Goal: Contribute content: Contribute content

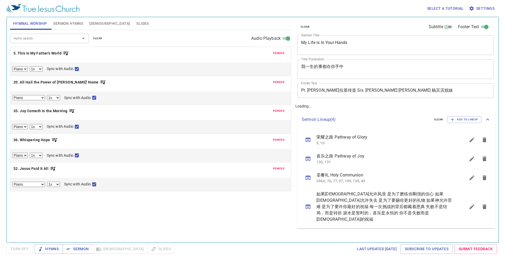
select select "1"
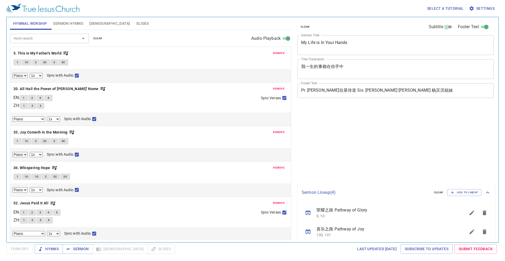
click at [276, 50] on button "remove" at bounding box center [279, 53] width 18 height 6
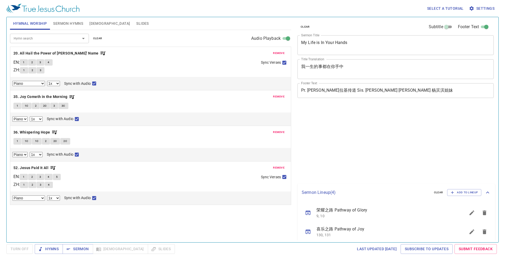
click at [276, 50] on button "remove" at bounding box center [279, 53] width 18 height 6
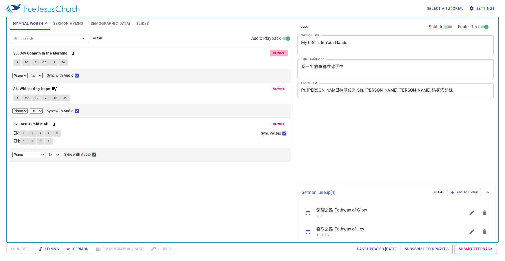
click at [276, 50] on button "remove" at bounding box center [279, 53] width 18 height 6
click at [276, 86] on button "remove" at bounding box center [279, 89] width 18 height 6
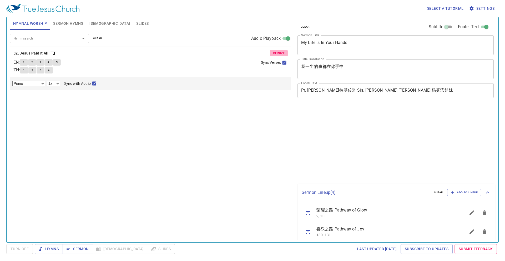
click at [276, 50] on button "remove" at bounding box center [279, 53] width 18 height 6
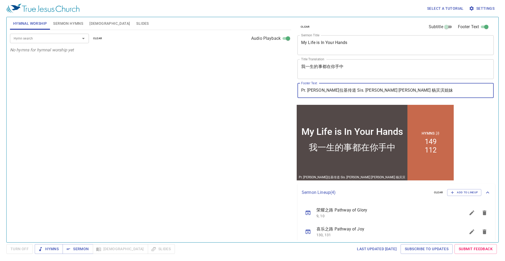
drag, startPoint x: 330, startPoint y: 92, endPoint x: 285, endPoint y: 88, distance: 45.2
click at [285, 88] on div "Hymnal Worship Sermon Hymns Bible Slides Hymn search Hymn search clear Audio Pl…" at bounding box center [253, 127] width 490 height 225
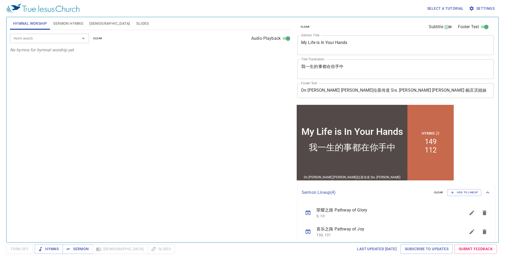
click at [393, 199] on div "Sermon Lineup ( 4 ) clear Add to Lineup" at bounding box center [397, 192] width 198 height 17
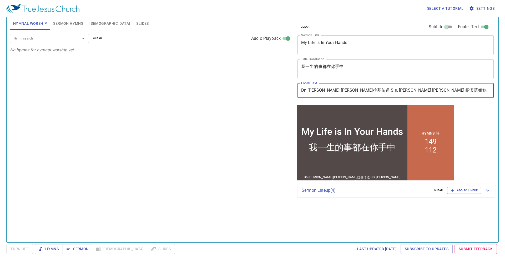
drag, startPoint x: 421, startPoint y: 93, endPoint x: 355, endPoint y: 98, distance: 66.8
click at [355, 98] on div "Footer Text Dn Luke Chan 李玛拉基传道 Sis. Yeoh Peng Peng 杨滨滨姐妹 Footer Text" at bounding box center [394, 90] width 196 height 19
paste input "Sis. Tang Hui Ling 邓慧琳"
click at [355, 91] on input "Dn Luke Chan 李玛拉基传道Sis. Tang Hui Ling 邓慧琳姐妹" at bounding box center [396, 90] width 196 height 15
type input "Dn Luke Chan 李玛拉基传道 Sis. Tang Hui Ling 邓慧琳姐妹"
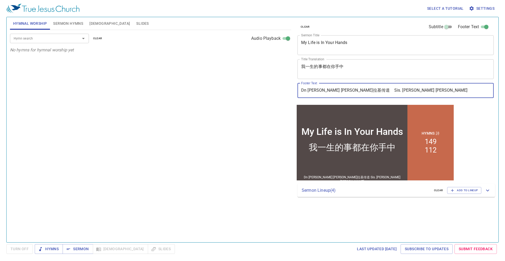
click at [77, 23] on span "Sermon Hymns" at bounding box center [68, 23] width 30 height 7
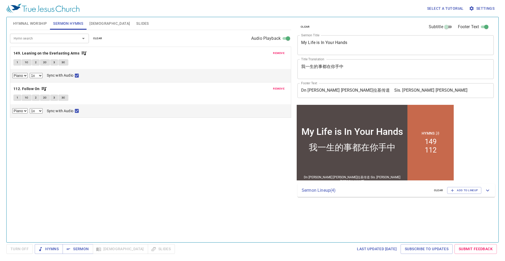
click at [270, 54] on p "149. Leaning on the Everlasting Arms" at bounding box center [150, 53] width 275 height 7
click at [274, 53] on span "remove" at bounding box center [279, 53] width 12 height 5
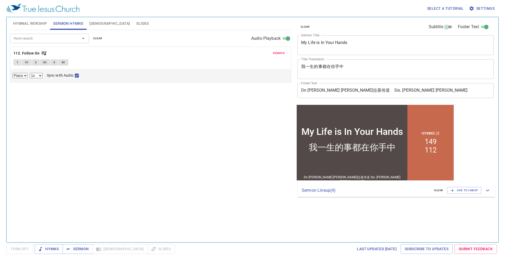
click at [274, 53] on span "remove" at bounding box center [279, 53] width 12 height 5
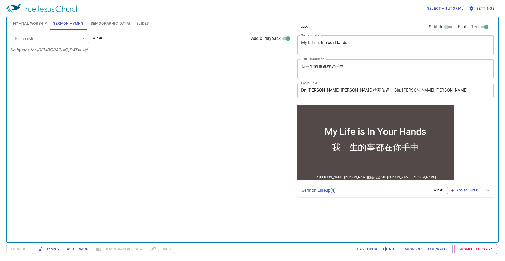
click at [37, 26] on span "Hymnal Worship" at bounding box center [30, 23] width 34 height 7
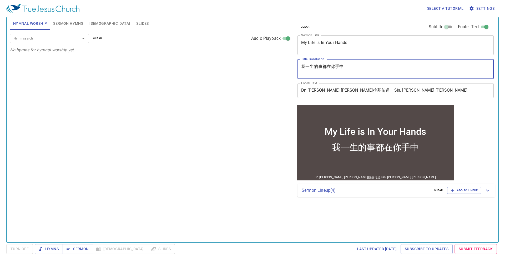
drag, startPoint x: 342, startPoint y: 64, endPoint x: 267, endPoint y: 66, distance: 75.0
click at [267, 66] on div "Hymnal Worship Sermon Hymns Bible Slides Hymn search Hymn search clear Audio Pl…" at bounding box center [253, 127] width 490 height 225
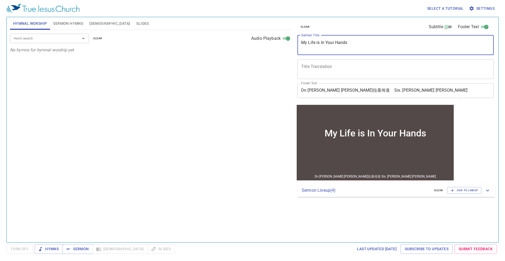
drag, startPoint x: 367, startPoint y: 45, endPoint x: 240, endPoint y: 46, distance: 127.1
click at [241, 46] on div "Hymnal Worship Sermon Hymns Bible Slides Hymn search Hymn search clear Audio Pl…" at bounding box center [253, 127] width 490 height 225
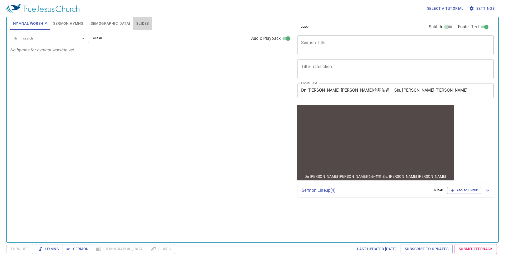
click at [133, 20] on button "Slides" at bounding box center [142, 23] width 19 height 13
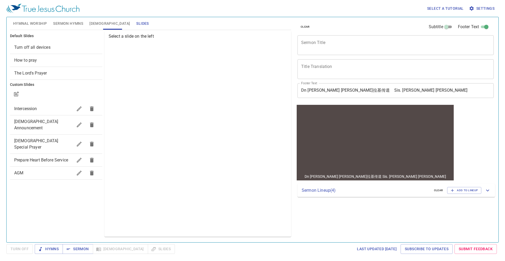
click at [92, 24] on span "[DEMOGRAPHIC_DATA]" at bounding box center [109, 23] width 41 height 7
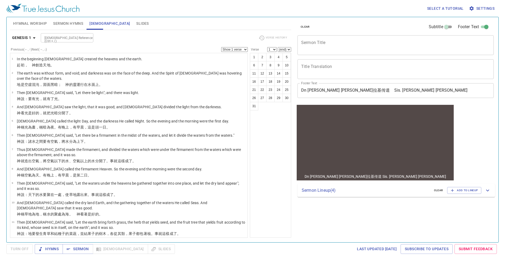
click at [67, 25] on span "Sermon Hymns" at bounding box center [68, 23] width 30 height 7
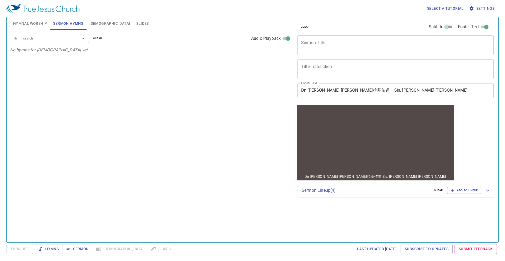
click at [101, 21] on button "Bible" at bounding box center [109, 23] width 47 height 13
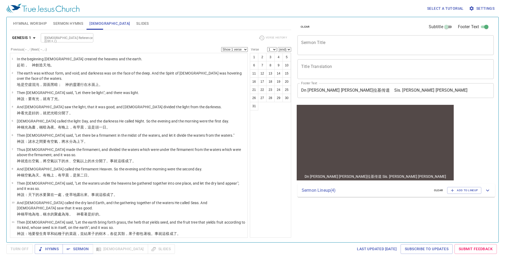
click at [133, 19] on button "Slides" at bounding box center [142, 23] width 19 height 13
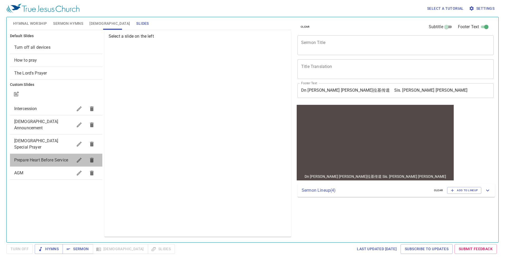
click at [40, 157] on span "Prepare Heart Before Service" at bounding box center [41, 159] width 54 height 5
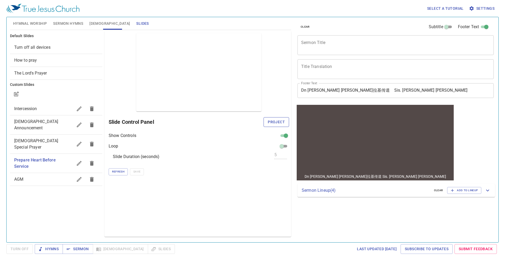
click at [271, 120] on span "Project" at bounding box center [276, 122] width 17 height 7
click at [56, 157] on span "Prepare Heart Before Service" at bounding box center [35, 162] width 42 height 11
click at [12, 250] on span "Turn Off" at bounding box center [20, 249] width 18 height 7
click at [277, 122] on span "Project" at bounding box center [276, 122] width 17 height 7
click at [37, 23] on span "Hymnal Worship" at bounding box center [30, 23] width 34 height 7
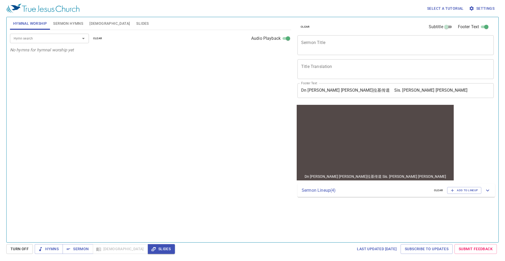
click at [136, 24] on span "Slides" at bounding box center [142, 23] width 12 height 7
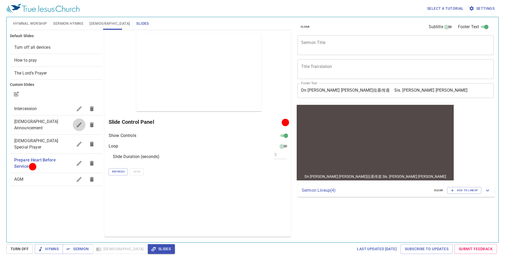
click at [77, 123] on icon "button" at bounding box center [79, 124] width 5 height 5
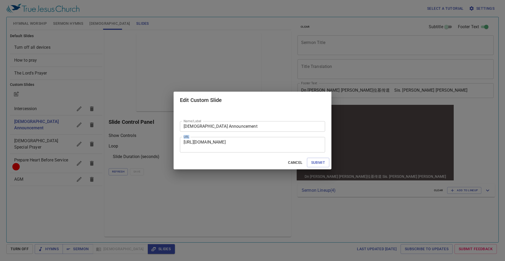
drag, startPoint x: 235, startPoint y: 151, endPoint x: 179, endPoint y: 142, distance: 56.5
click at [179, 142] on div "Name/Label Church Announcement Name/Label URL https://docs.google.com/presentat…" at bounding box center [253, 131] width 158 height 47
click at [209, 145] on textarea "https://docs.google.com/presentation/d/1PjcFg3zGQzOdmVn7_9rLrLYuldPYU3oF/edit?u…" at bounding box center [253, 145] width 138 height 10
drag, startPoint x: 215, startPoint y: 145, endPoint x: 223, endPoint y: 145, distance: 8.2
click at [215, 145] on textarea "https://docs.google.com/presentation/d/1PjcFg3zGQzOdmVn7_9rLrLYuldPYU3oF/edit?u…" at bounding box center [253, 145] width 138 height 10
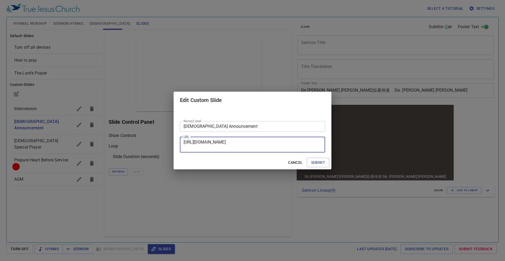
drag, startPoint x: 223, startPoint y: 146, endPoint x: 178, endPoint y: 143, distance: 45.1
click at [178, 143] on div "Name/Label Church Announcement Name/Label URL https://docs.google.com/presentat…" at bounding box center [253, 131] width 158 height 47
click at [303, 163] on button "Cancel" at bounding box center [295, 163] width 19 height 10
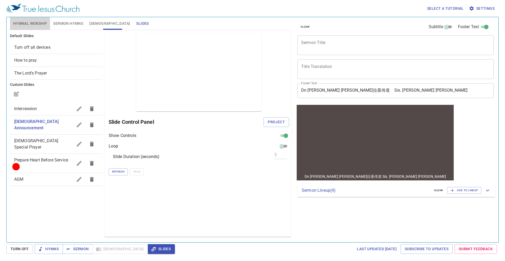
click at [42, 23] on span "Hymnal Worship" at bounding box center [30, 23] width 34 height 7
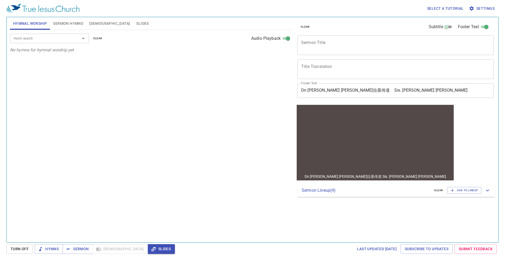
click at [136, 23] on span "Slides" at bounding box center [142, 23] width 12 height 7
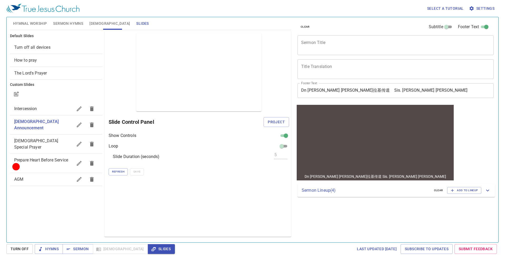
click at [77, 108] on icon "button" at bounding box center [79, 109] width 6 height 6
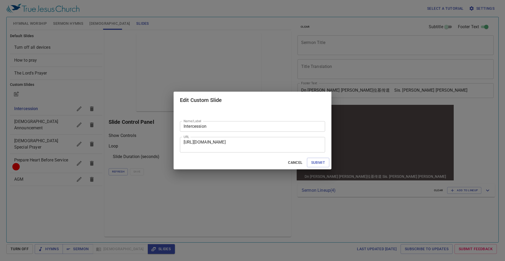
drag, startPoint x: 234, startPoint y: 152, endPoint x: 224, endPoint y: 150, distance: 9.8
click at [224, 150] on div "Name/Label Intercession Name/Label URL https://docs.google.com/presentation/d/1…" at bounding box center [253, 131] width 158 height 47
click at [230, 147] on textarea "https://docs.google.com/presentation/d/1HfIkIMk4mFvkDouGvqY-U2RKv63O6UWm/edit?s…" at bounding box center [253, 145] width 138 height 10
drag, startPoint x: 229, startPoint y: 146, endPoint x: 183, endPoint y: 138, distance: 45.9
click at [183, 138] on div "https://docs.google.com/presentation/d/1HfIkIMk4mFvkDouGvqY-U2RKv63O6UWm/edit?s…" at bounding box center [252, 145] width 145 height 16
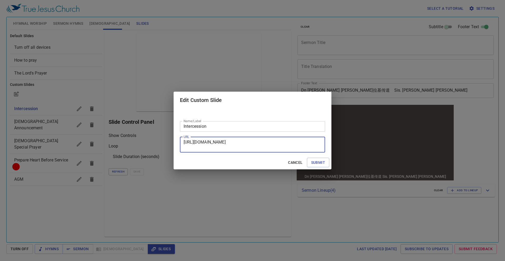
click at [228, 146] on textarea "https://docs.google.com/presentation/d/1HfIkIMk4mFvkDouGvqY-U2RKv63O6UWm/edit?s…" at bounding box center [253, 145] width 138 height 10
click at [232, 146] on textarea "https://docs.google.com/presentation/d/1HfIkIMk4mFvkDouGvqY-U2RKv63O6UWm/edit?s…" at bounding box center [253, 145] width 138 height 10
click at [296, 159] on span "Cancel" at bounding box center [295, 162] width 14 height 7
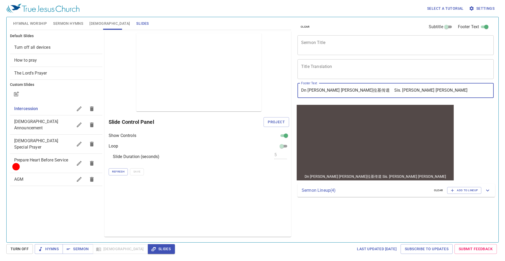
click at [332, 93] on input "Dn Luke Chan 李玛拉基传道 Sis. Tang Hui Ling 邓慧琳姐妹" at bounding box center [396, 90] width 196 height 15
click at [336, 92] on input "Dn Luke Chan 李玛拉基传道 Sis. Tang Hui Ling 邓慧琳姐妹" at bounding box center [396, 90] width 196 height 15
click at [342, 89] on input "Dn Luke Chan 李玛拉基传道 Sis. Tang Hui Ling 邓慧琳姐妹" at bounding box center [396, 90] width 196 height 15
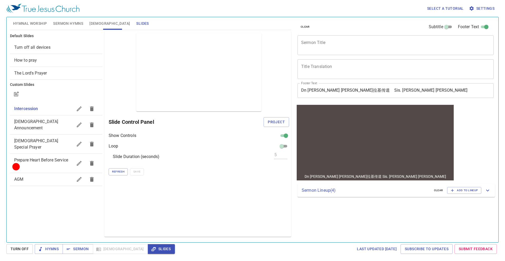
click at [360, 92] on input "Dn Luke Chan 李玛拉基传道 Sis. Tang Hui Ling 邓慧琳姐妹" at bounding box center [396, 90] width 196 height 15
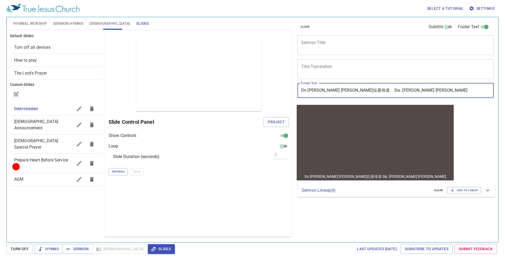
click at [350, 92] on input "Dn Luke Chan 李玛拉基传道 Sis. Tang Hui Ling 邓慧琳姐妹" at bounding box center [396, 90] width 196 height 15
drag, startPoint x: 354, startPoint y: 89, endPoint x: 346, endPoint y: 89, distance: 7.6
click at [346, 89] on input "Dn Luke Chan 李玛拉基传道 Sis. Tang Hui Ling 邓慧琳姐妹" at bounding box center [396, 90] width 196 height 15
paste input "执事"
click at [334, 92] on input "Dn Luke Chan 李玛拉基执事 Sis. Tang Hui Ling 邓慧琳姐妹" at bounding box center [396, 90] width 196 height 15
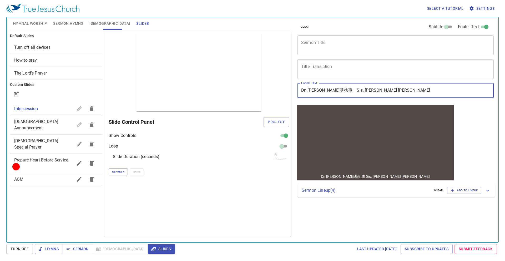
drag, startPoint x: 346, startPoint y: 90, endPoint x: 329, endPoint y: 91, distance: 17.4
click at [329, 91] on input "Dn Luke Chan 李玛拉基执事 Sis. Tang Hui Ling 邓慧琳姐妹" at bounding box center [396, 90] width 196 height 15
click at [366, 88] on input "Dn Luke Chan 李玛拉基执事 Sis. Tang Hui Ling 邓慧琳姐妹" at bounding box center [396, 90] width 196 height 15
click at [359, 90] on input "Dn Luke Chan 李玛拉基执事 Sis. Tang Hui Ling 邓慧琳姐妹" at bounding box center [396, 90] width 196 height 15
click at [343, 94] on input "Dn Luke Chan 李玛拉基执事 Sis. Tang Hui Ling 邓慧琳姐妹" at bounding box center [396, 90] width 196 height 15
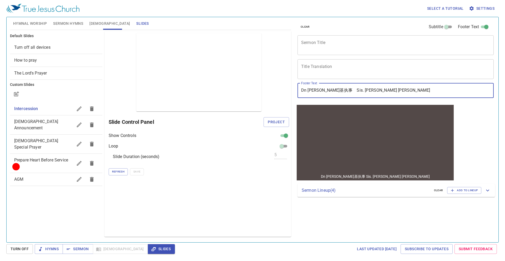
drag, startPoint x: 332, startPoint y: 92, endPoint x: 329, endPoint y: 92, distance: 2.9
click at [329, 92] on input "Dn Luke Chan 李玛拉基执事 Sis. Tang Hui Ling 邓慧琳姐妹" at bounding box center [396, 90] width 196 height 15
paste input "陈"
click at [308, 89] on input "Dn Luke Chan 陈路加执事 Sis. Tang Hui Ling 邓慧琳姐妹" at bounding box center [396, 90] width 196 height 15
type input "Dn. [PERSON_NAME] [PERSON_NAME]加执事 Sis. [PERSON_NAME] [PERSON_NAME]"
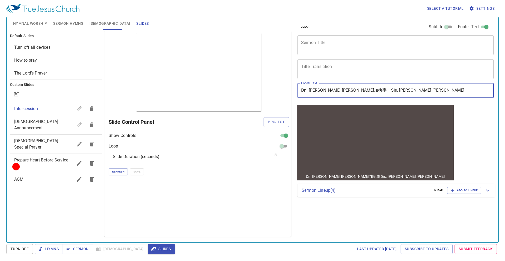
click at [41, 21] on span "Hymnal Worship" at bounding box center [30, 23] width 34 height 7
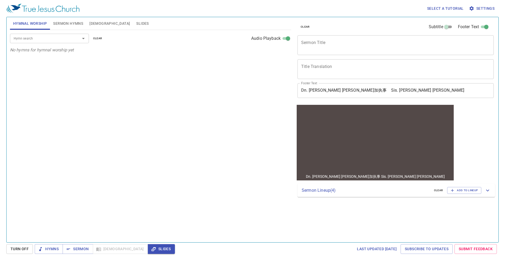
click at [133, 27] on button "Slides" at bounding box center [142, 23] width 19 height 13
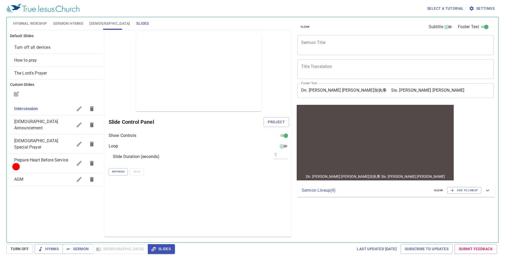
click at [58, 138] on span "Evangelical Special Prayer" at bounding box center [36, 143] width 44 height 11
click at [58, 106] on span "Intercession" at bounding box center [43, 109] width 59 height 6
checkbox input "true"
click at [273, 122] on span "Project" at bounding box center [276, 122] width 17 height 7
click at [41, 20] on span "Hymnal Worship" at bounding box center [30, 23] width 34 height 7
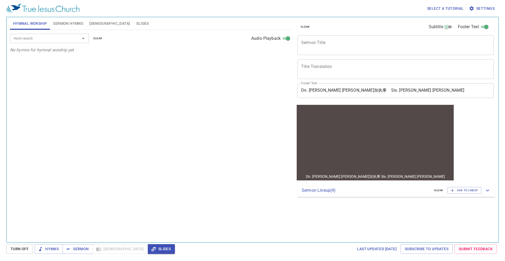
click at [50, 39] on input "Hymn search" at bounding box center [42, 38] width 60 height 6
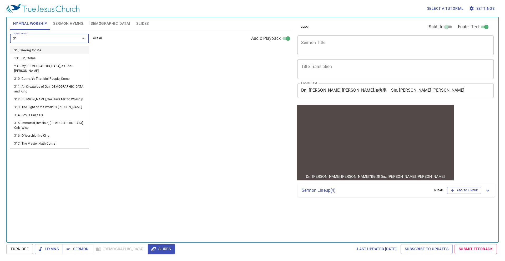
type input "318"
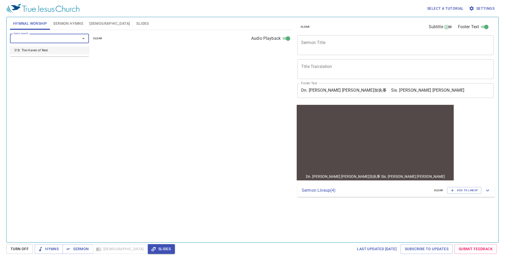
select select "1"
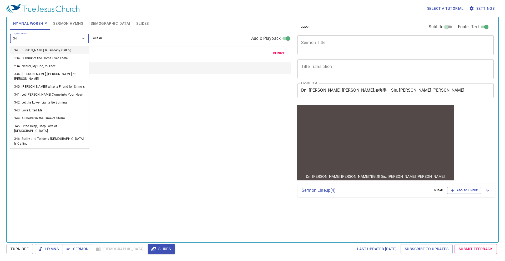
type input "344"
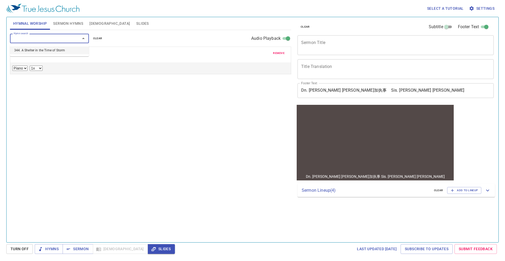
select select "1"
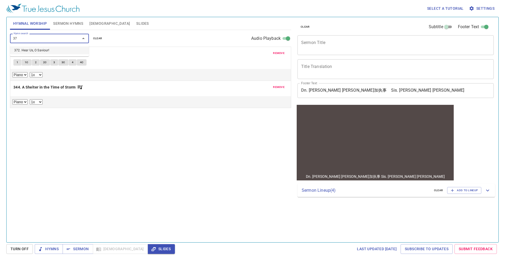
type input "3"
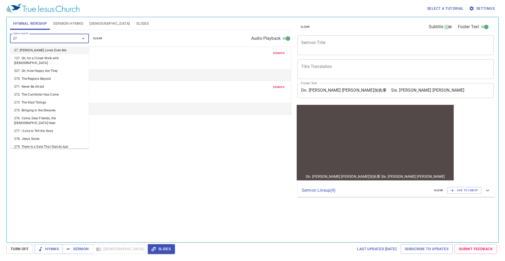
type input "272"
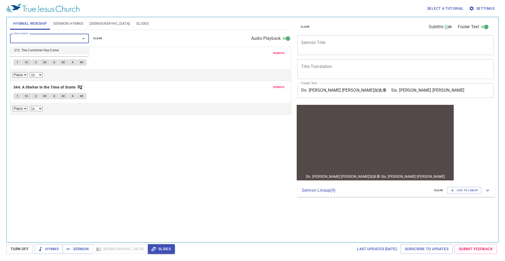
select select "1"
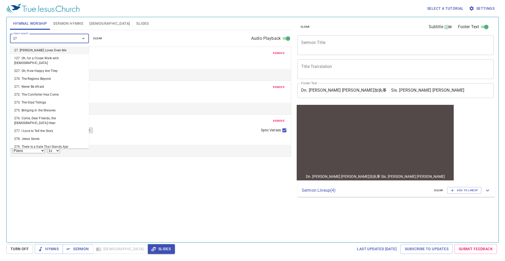
type input "275"
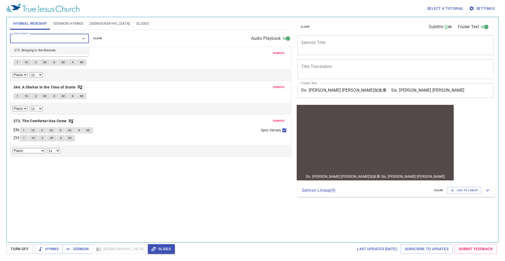
select select "1"
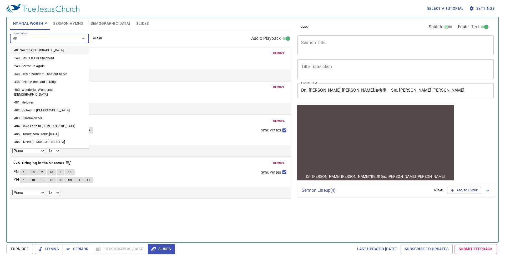
type input "485"
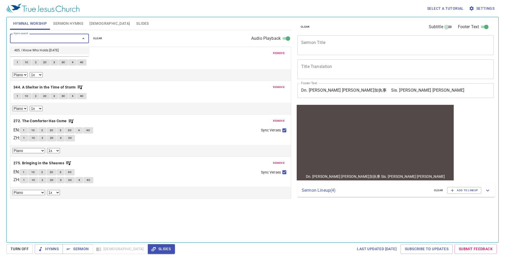
select select "1"
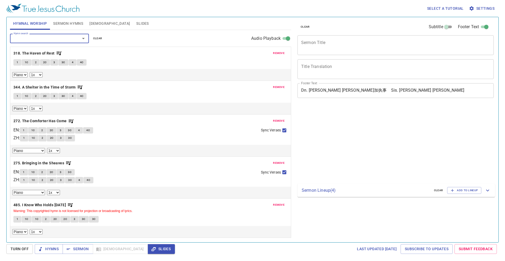
select select "1"
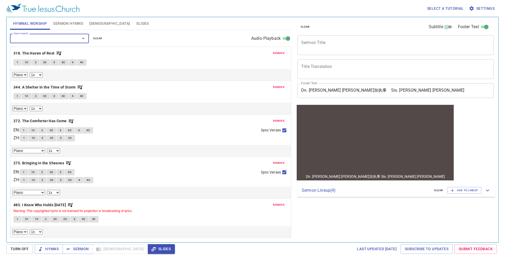
click at [78, 77] on div "Piano 0.6x 0.7x 0.8x 0.9x 1x 1.1x 1.2x 1.3x 1.4x 1.5x 1.7x 2x" at bounding box center [150, 75] width 281 height 12
click at [78, 75] on div "Piano 0.6x 0.7x 0.8x 0.9x 1x 1.1x 1.2x 1.3x 1.4x 1.5x 1.7x 2x" at bounding box center [150, 74] width 277 height 5
click at [75, 114] on div "remove 318. The Haven of Rest 1 1C 2 2C 3 3C 4 4C Piano 0.6x 0.7x 0.8x 0.9x 1x …" at bounding box center [150, 135] width 281 height 42
click at [84, 59] on button "4C" at bounding box center [82, 62] width 10 height 6
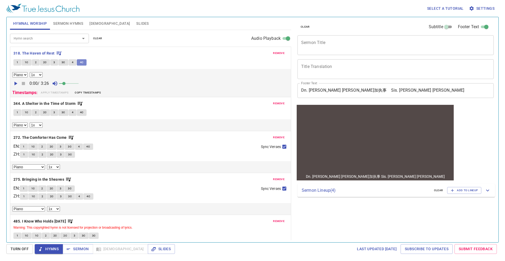
click at [84, 59] on button "4C" at bounding box center [82, 62] width 10 height 6
click at [79, 131] on div "remove 318. The Haven of Rest 1 1C 2 2C 3 3C 4 4C Piano 0.6x 0.7x 0.8x 0.9x 1x …" at bounding box center [150, 152] width 281 height 42
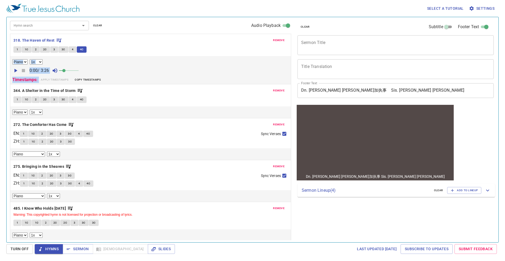
scroll to position [14, 0]
click at [39, 40] on b "318. The Haven of Rest" at bounding box center [33, 39] width 41 height 7
click at [38, 121] on b "272. The Comforter Has Come" at bounding box center [39, 123] width 53 height 7
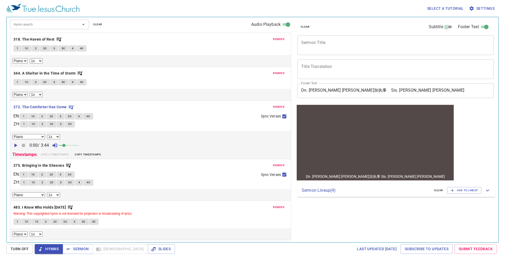
select select "1"
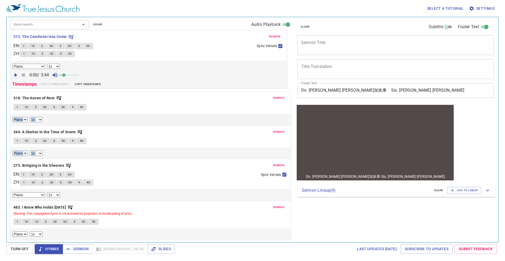
drag, startPoint x: 119, startPoint y: 104, endPoint x: 135, endPoint y: 33, distance: 72.5
click at [135, 100] on div "remove 318. The Haven of Rest 1 1C 2 2C 3 3C 4 4C Piano 0.6x 0.7x 0.8x 0.9x 1x …" at bounding box center [150, 129] width 281 height 58
select select "1"
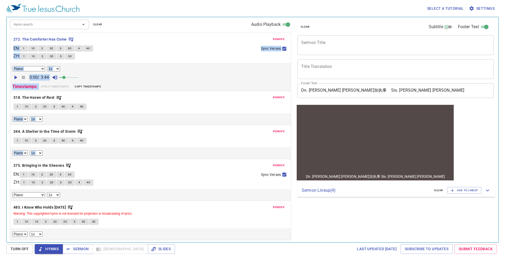
click at [146, 51] on div "1 1C 2 2C 3 3C 4 4C" at bounding box center [138, 49] width 237 height 8
click at [24, 48] on button "1" at bounding box center [24, 48] width 8 height 6
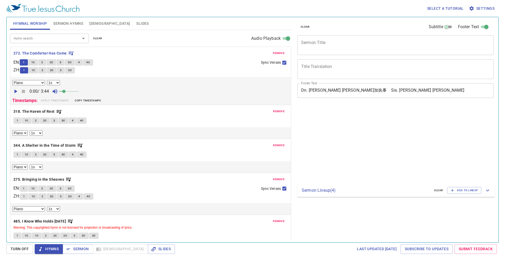
select select "1"
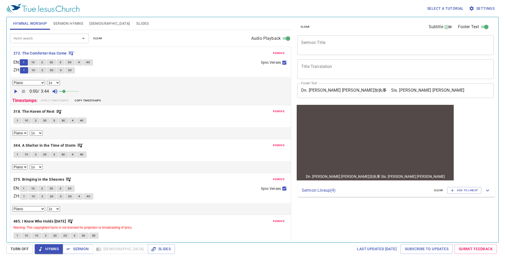
scroll to position [14, 0]
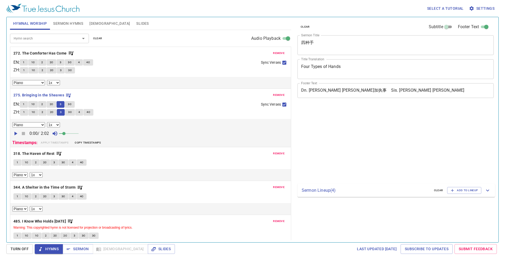
select select "1"
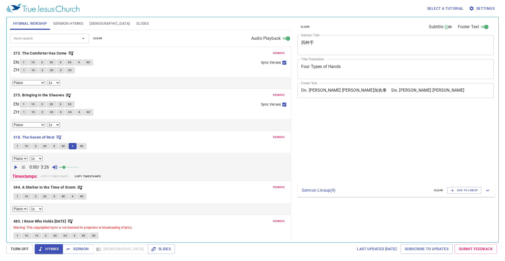
select select "1"
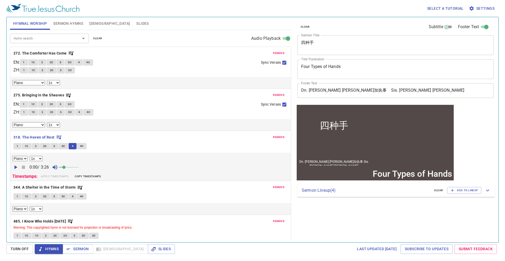
scroll to position [14, 0]
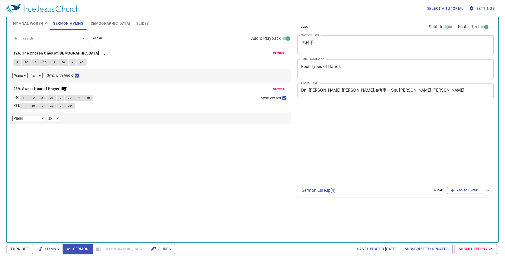
select select "1"
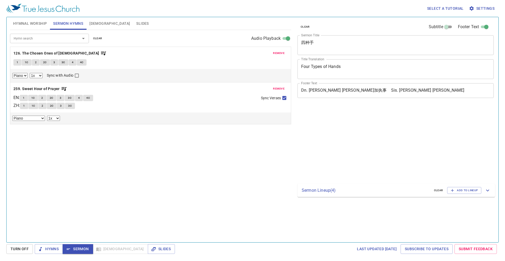
select select "1"
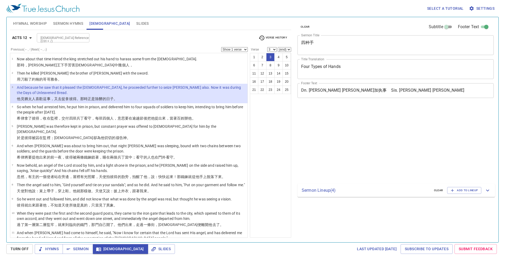
select select "3"
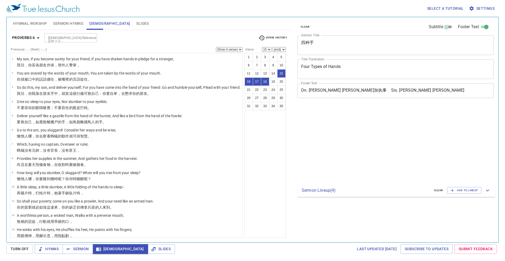
select select "4"
select select "15"
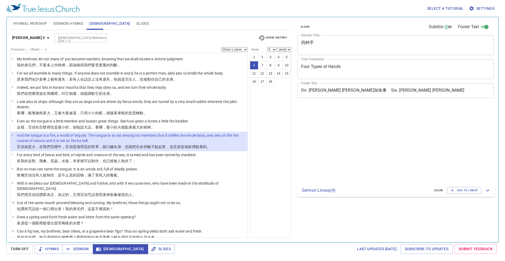
select select "6"
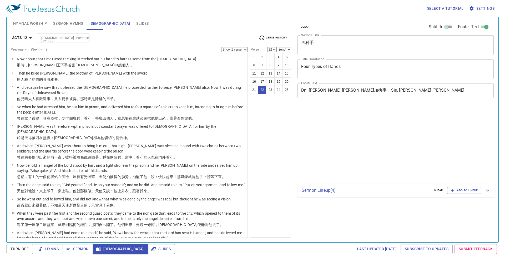
select select "22"
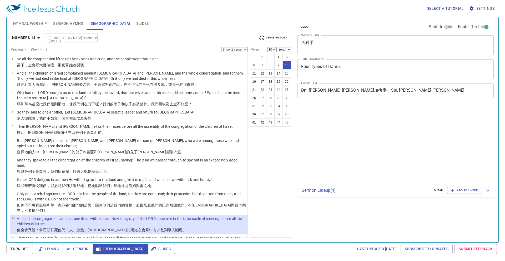
select select "10"
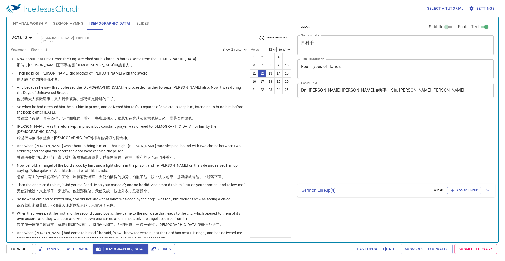
select select "12"
